Goal: Information Seeking & Learning: Learn about a topic

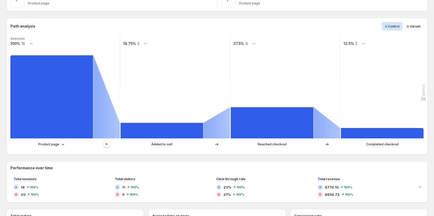
scroll to position [104, 0]
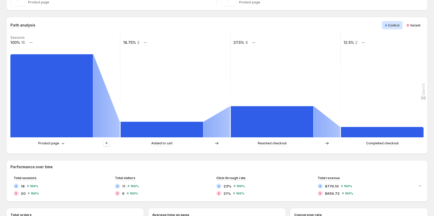
click at [47, 147] on div "Product page" at bounding box center [65, 144] width 110 height 8
click at [54, 143] on p "Product page" at bounding box center [48, 143] width 21 height 5
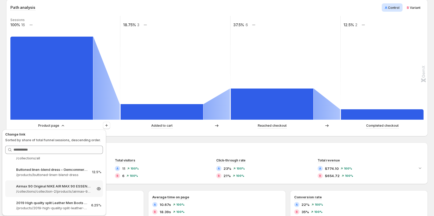
scroll to position [130, 0]
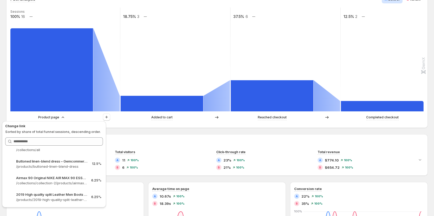
click at [128, 121] on div "Added to cart" at bounding box center [176, 118] width 110 height 8
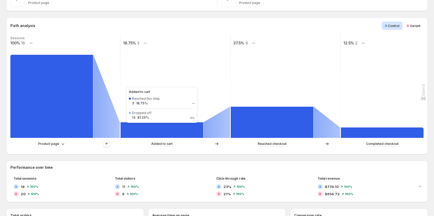
scroll to position [104, 0]
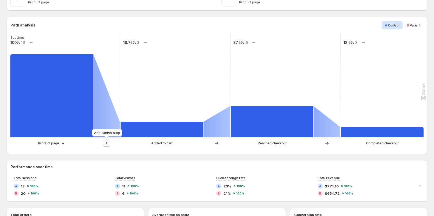
click at [108, 142] on icon "button" at bounding box center [106, 143] width 5 height 5
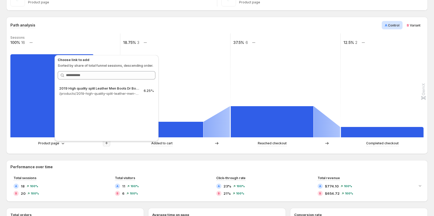
click at [126, 146] on div "Added to cart" at bounding box center [176, 144] width 110 height 8
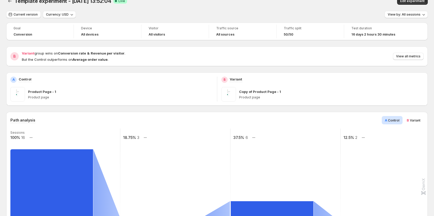
scroll to position [0, 0]
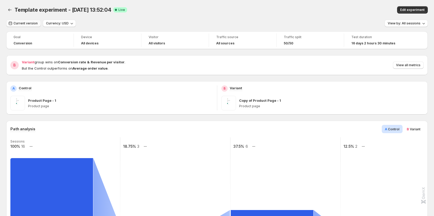
click at [26, 21] on button "Current version" at bounding box center [23, 23] width 35 height 7
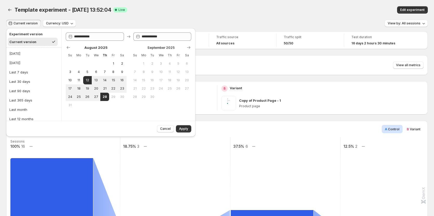
click at [26, 21] on button "Current version" at bounding box center [23, 23] width 35 height 7
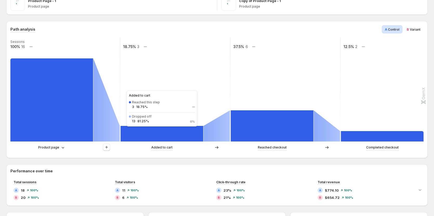
scroll to position [104, 0]
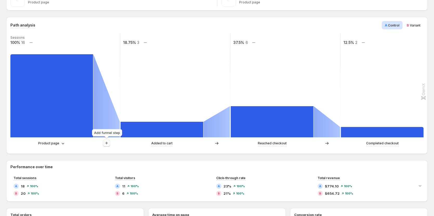
click at [108, 143] on icon "button" at bounding box center [106, 143] width 5 height 5
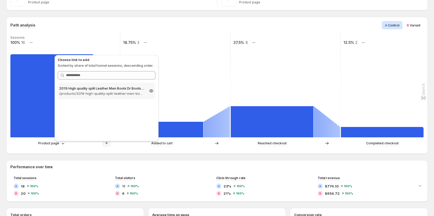
click at [108, 92] on p "/products/2019-high-quality-split-leather-men-boots-dr-boots-shoes-high-top-mot…" at bounding box center [101, 93] width 85 height 5
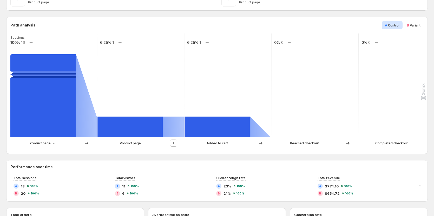
click at [43, 140] on div "Product page" at bounding box center [53, 144] width 87 height 8
click at [174, 144] on icon "button" at bounding box center [173, 143] width 5 height 5
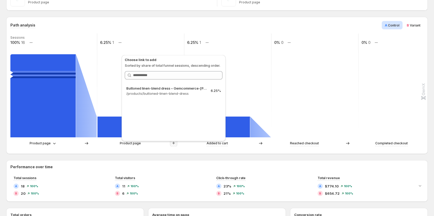
click at [174, 144] on icon "button" at bounding box center [173, 143] width 5 height 5
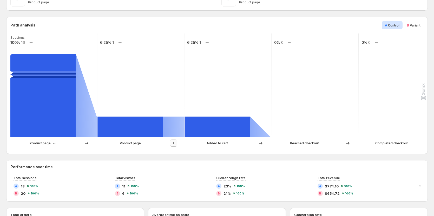
click at [174, 144] on icon "button" at bounding box center [173, 143] width 5 height 5
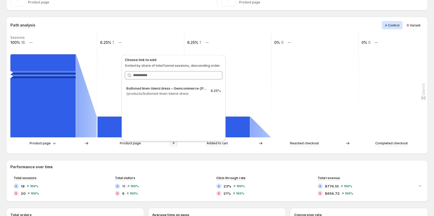
click at [174, 144] on icon "button" at bounding box center [173, 143] width 5 height 5
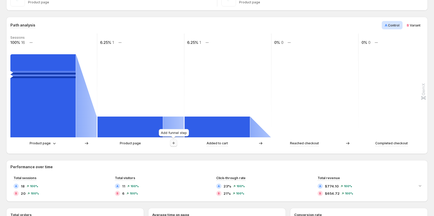
click at [174, 144] on icon "button" at bounding box center [173, 143] width 5 height 5
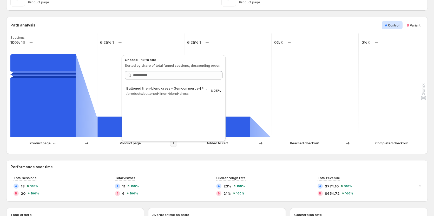
click at [174, 144] on icon "button" at bounding box center [173, 143] width 5 height 5
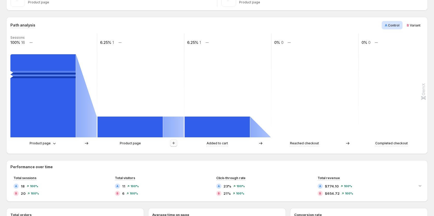
click at [174, 144] on icon "button" at bounding box center [173, 143] width 5 height 5
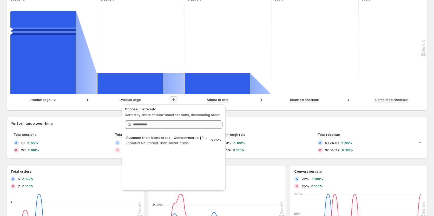
scroll to position [156, 0]
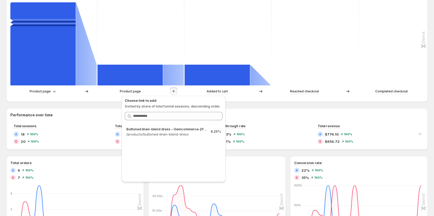
click at [106, 94] on div "Product page" at bounding box center [141, 92] width 87 height 8
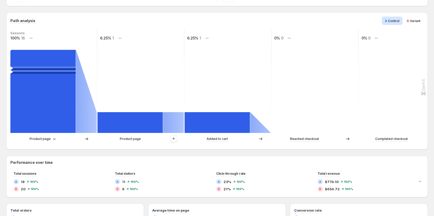
scroll to position [104, 0]
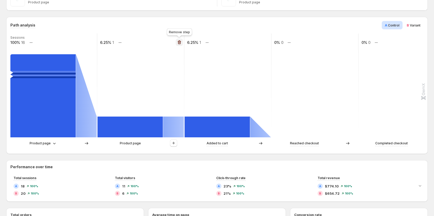
click at [178, 42] on icon "button" at bounding box center [179, 42] width 5 height 5
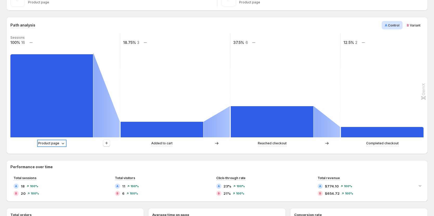
click at [52, 146] on p "Product page" at bounding box center [48, 143] width 21 height 5
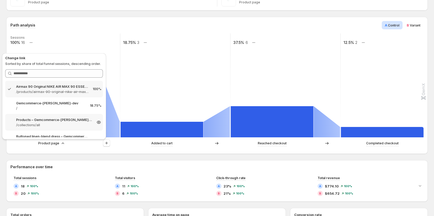
click at [63, 117] on p "Products – Gemcommerce-sandy-dev" at bounding box center [54, 119] width 76 height 5
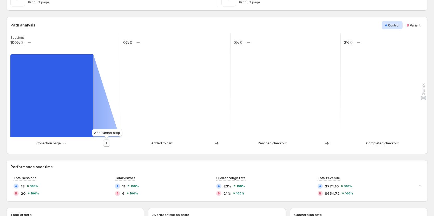
click at [107, 145] on icon "button" at bounding box center [106, 143] width 5 height 5
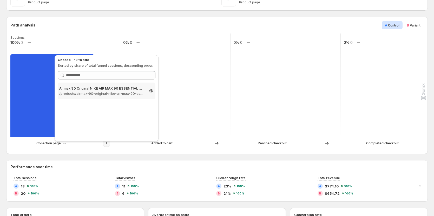
click at [108, 97] on div "Airmax 90 Original NIKE AIR MAX 90 ESSENTIAL men's Running Shoes Sport – Gemcom…" at bounding box center [107, 91] width 98 height 17
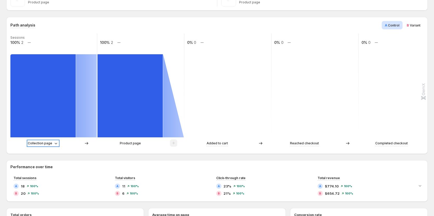
click at [46, 145] on p "Collection page" at bounding box center [40, 143] width 24 height 5
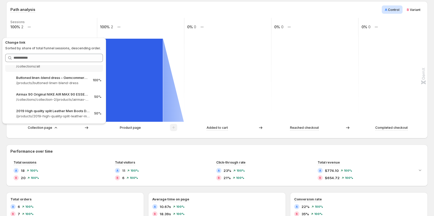
scroll to position [130, 0]
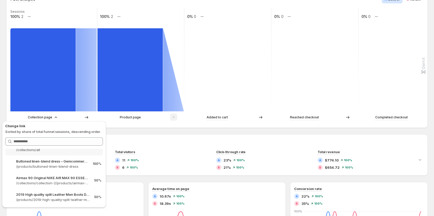
click at [128, 130] on div "Path analysis A Control B Variant Sessions 100% 2 100% 2 0% 0 0% 0 0% 0 Collect…" at bounding box center [217, 187] width 422 height 392
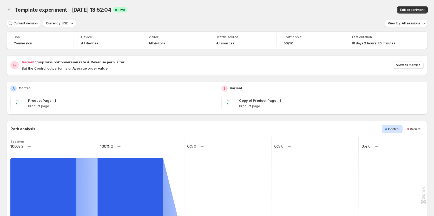
scroll to position [52, 0]
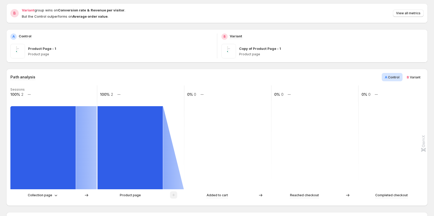
click at [42, 199] on div "Collection page" at bounding box center [53, 196] width 87 height 8
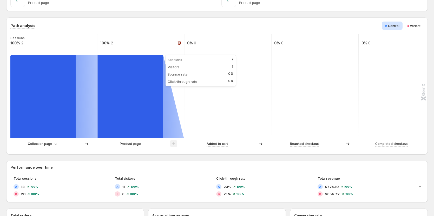
scroll to position [104, 0]
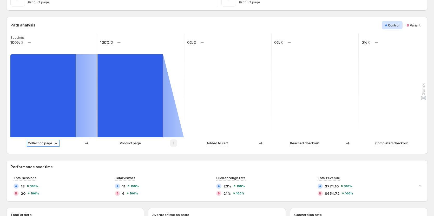
click at [40, 143] on p "Collection page" at bounding box center [40, 143] width 24 height 5
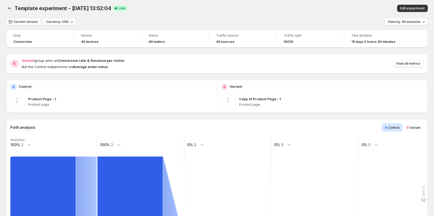
scroll to position [0, 0]
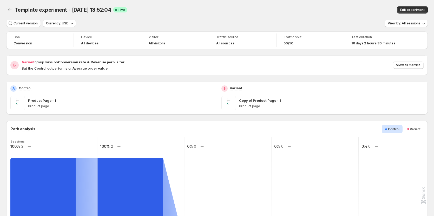
click at [191, 7] on div "Template experiment - Aug 12, 13:52:04 Success Complete Live" at bounding box center [137, 9] width 245 height 7
click at [184, 93] on div "A Control Product Page - 1 Product page" at bounding box center [111, 98] width 203 height 25
click at [256, 9] on div "Template experiment - Aug 12, 13:52:04 Success Complete Live" at bounding box center [137, 9] width 245 height 7
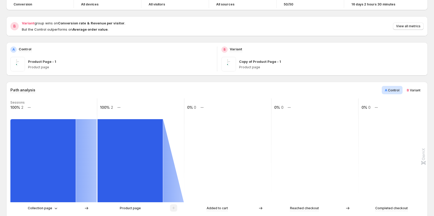
scroll to position [26, 0]
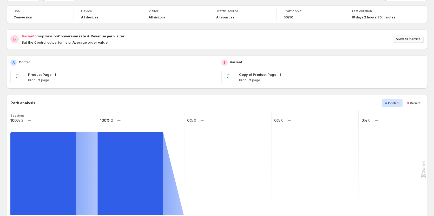
click at [407, 39] on span "View all metrics" at bounding box center [408, 39] width 24 height 4
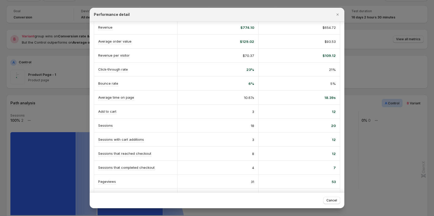
scroll to position [52, 0]
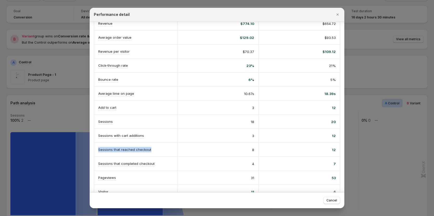
drag, startPoint x: 98, startPoint y: 148, endPoint x: 150, endPoint y: 149, distance: 52.3
click at [150, 149] on div "Sessions that reached checkout" at bounding box center [135, 150] width 83 height 14
copy p "Sessions that reached checkout"
click at [339, 16] on icon "Close" at bounding box center [337, 14] width 5 height 5
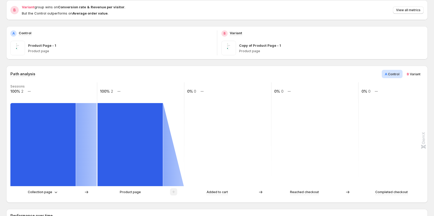
scroll to position [78, 0]
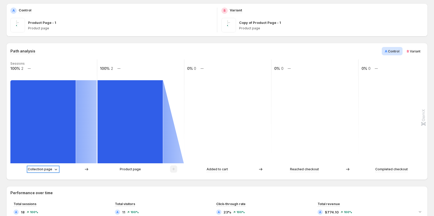
click at [50, 169] on p "Collection page" at bounding box center [40, 169] width 24 height 5
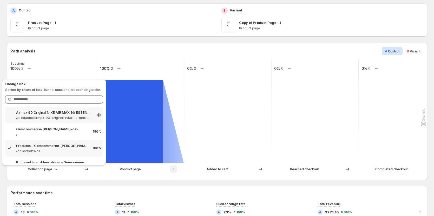
click at [59, 117] on p "/products/airmax-90-original-nike-air-max-90-essential-mens-running-shoes-sport…" at bounding box center [54, 117] width 76 height 5
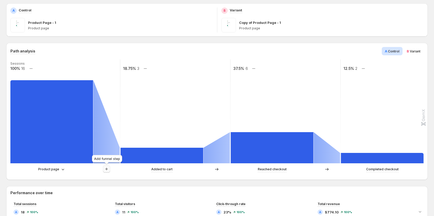
click at [110, 168] on button "button" at bounding box center [106, 169] width 7 height 7
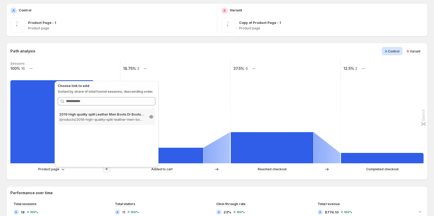
click at [121, 116] on p "2019 High quality split Leather Men Boots Dr Boots shoes High Top Motorcycle Au…" at bounding box center [101, 114] width 85 height 5
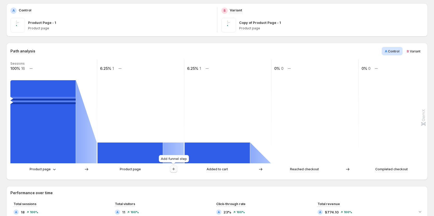
click at [176, 169] on icon "button" at bounding box center [173, 169] width 5 height 5
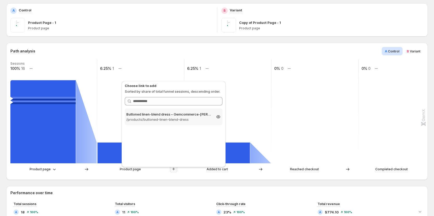
click at [178, 121] on p "/products/buttoned-linen-blend-dress" at bounding box center [168, 119] width 85 height 5
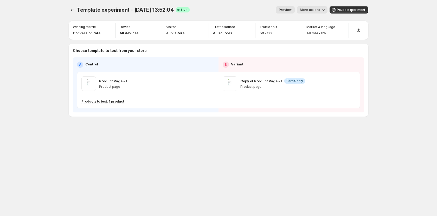
click at [386, 50] on div "Template experiment - Aug 12, 13:52:04. This page is ready Template experiment …" at bounding box center [218, 108] width 437 height 216
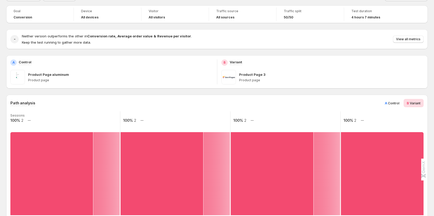
scroll to position [78, 0]
